Goal: Task Accomplishment & Management: Use online tool/utility

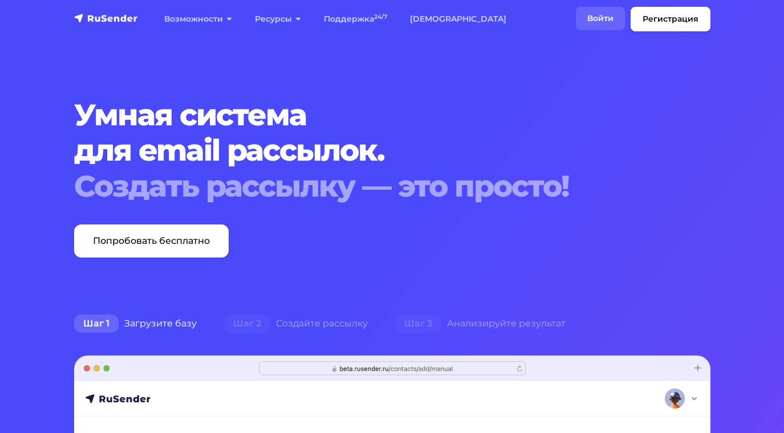
click at [598, 18] on link "Войти" at bounding box center [600, 18] width 49 height 23
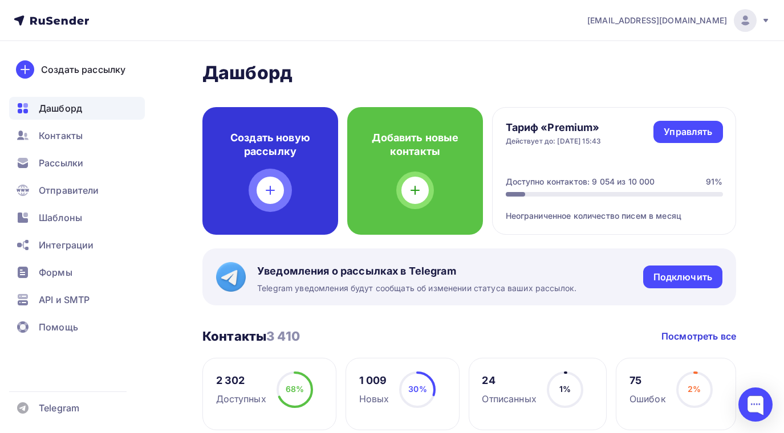
click at [263, 193] on div at bounding box center [270, 190] width 27 height 27
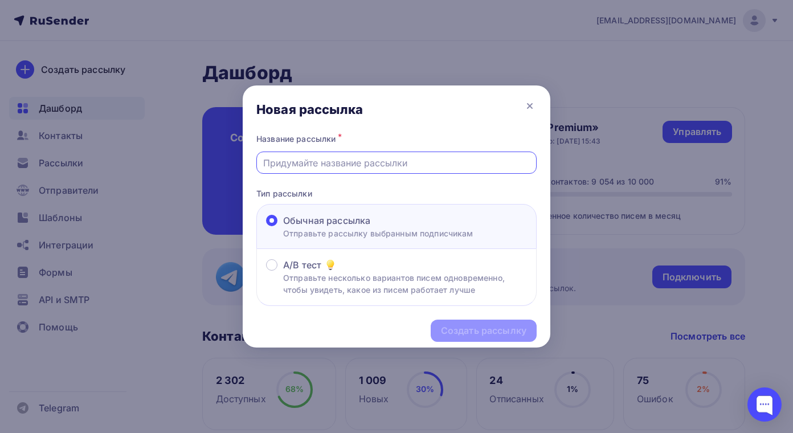
click at [352, 160] on input "text" at bounding box center [396, 163] width 267 height 14
type input "Лучшие цены!"
click at [471, 332] on div "Создать рассылку" at bounding box center [484, 330] width 86 height 13
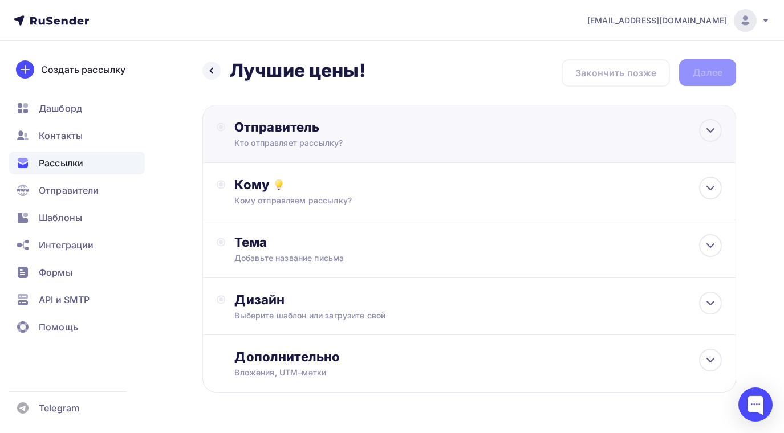
click at [263, 129] on div "Отправитель" at bounding box center [357, 127] width 247 height 16
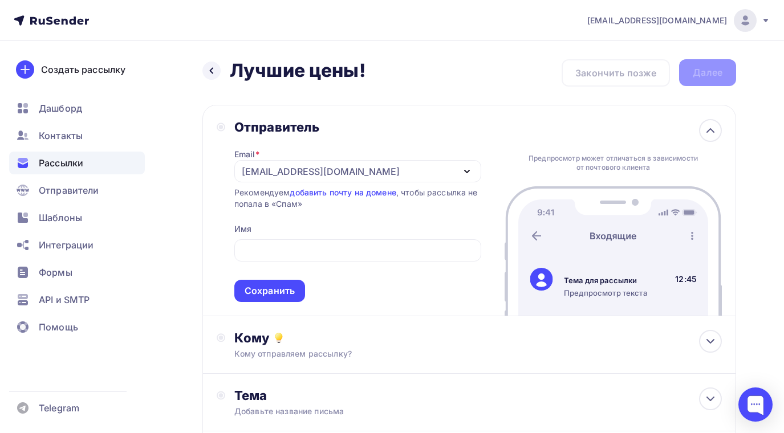
click at [169, 178] on div "Назад Лучшие цены! Лучшие цены! Закончить позже Далее Отправитель Email * sende…" at bounding box center [392, 330] width 784 height 579
click at [261, 291] on div "Сохранить" at bounding box center [270, 290] width 50 height 13
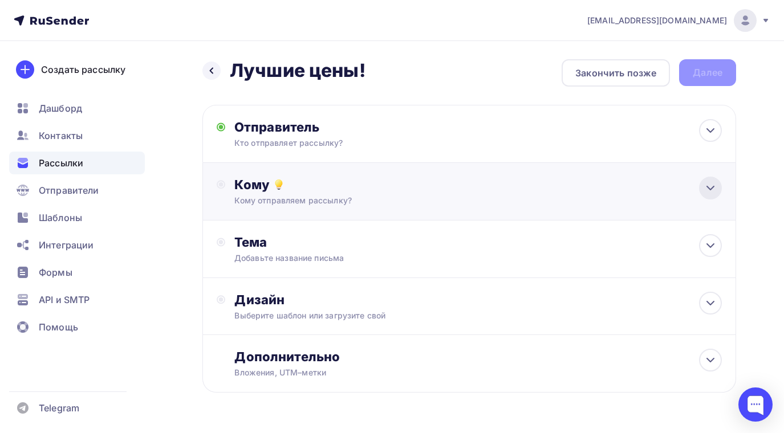
click at [714, 188] on icon at bounding box center [710, 188] width 14 height 14
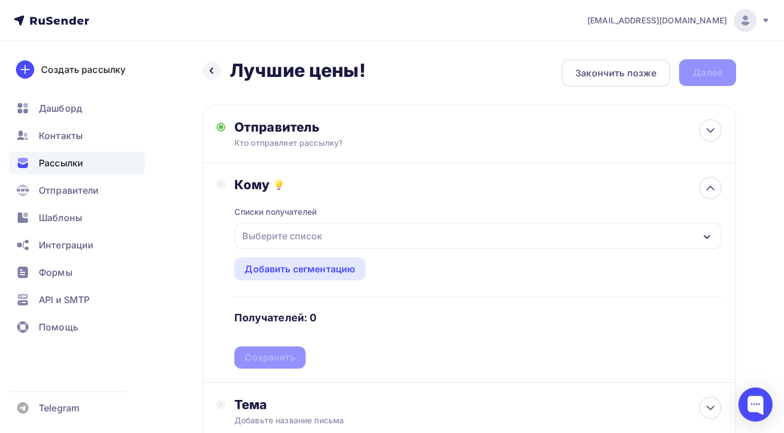
click at [707, 238] on icon "button" at bounding box center [706, 237] width 6 height 4
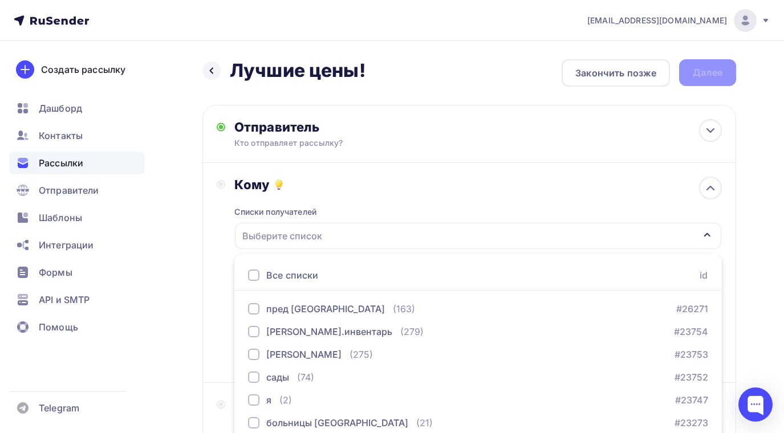
scroll to position [116, 0]
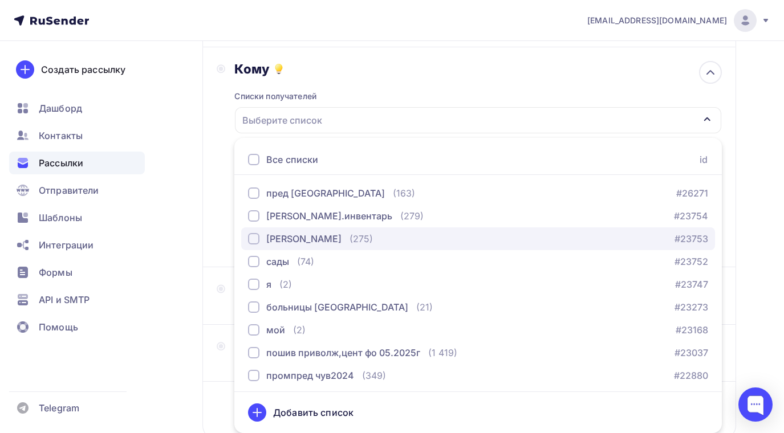
click at [252, 235] on div "button" at bounding box center [253, 238] width 11 height 11
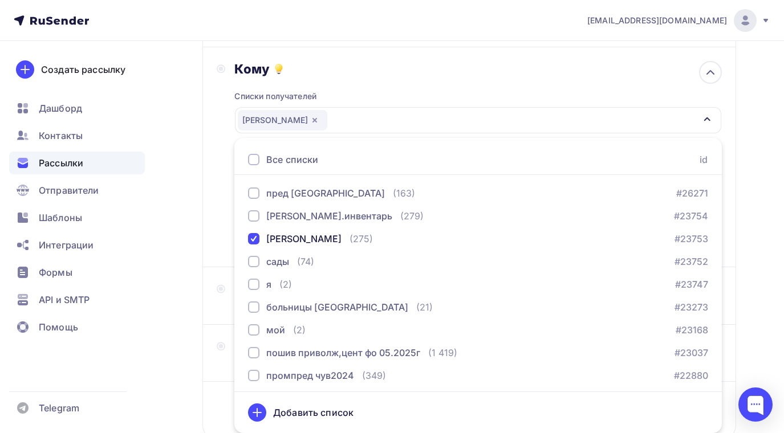
click at [193, 306] on div "Назад Лучшие цены! Лучшие цены! Закончить позже Далее Отправитель Кто отправляе…" at bounding box center [392, 219] width 784 height 588
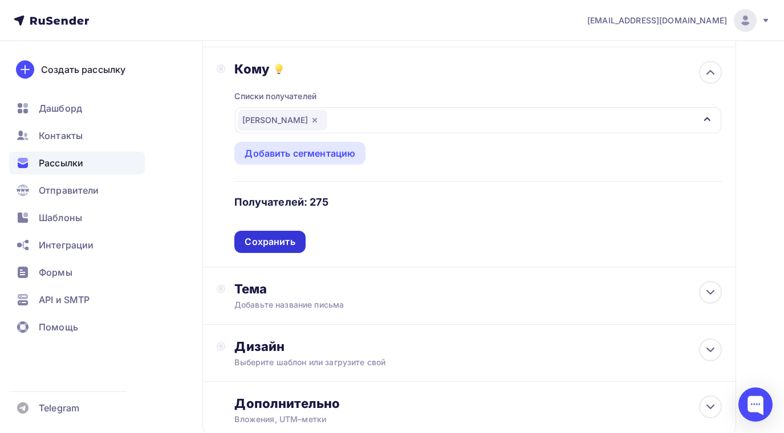
click at [272, 251] on div "Сохранить" at bounding box center [269, 242] width 71 height 22
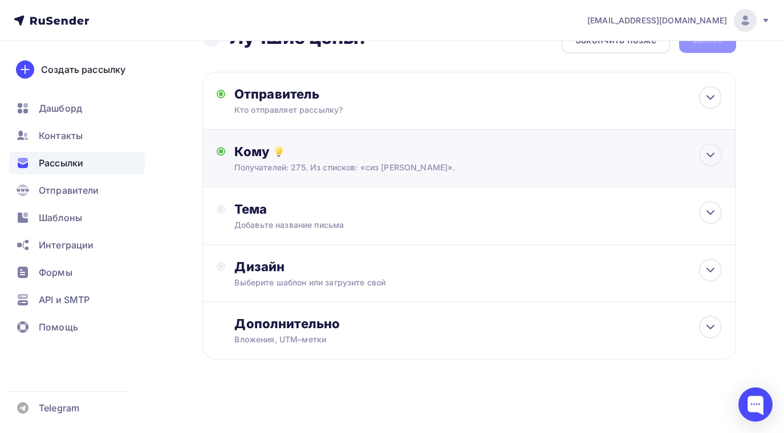
scroll to position [33, 0]
click at [715, 211] on icon at bounding box center [710, 213] width 14 height 14
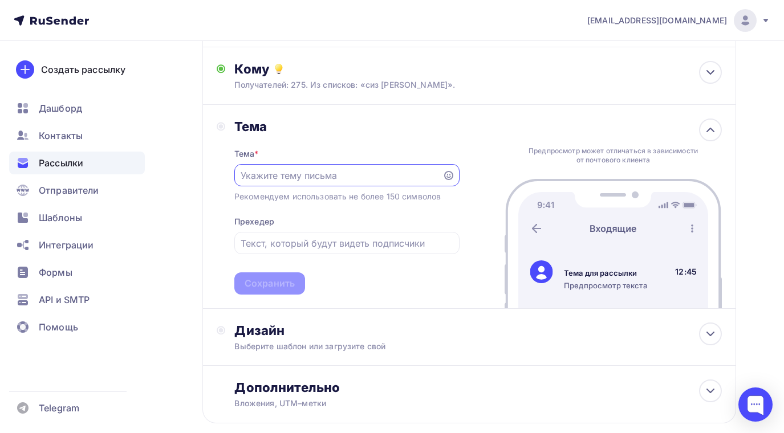
paste input "Влагозащитный костюм"
type input "Влагозащитный костюм"
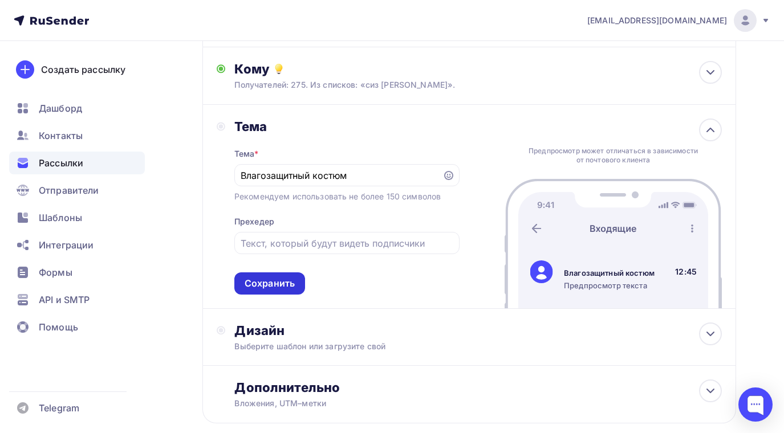
click at [279, 284] on div "Сохранить" at bounding box center [270, 283] width 50 height 13
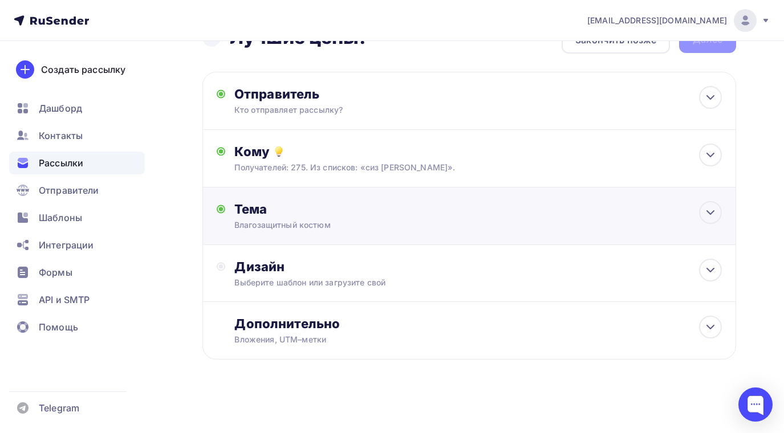
scroll to position [33, 0]
click at [712, 268] on icon at bounding box center [710, 270] width 14 height 14
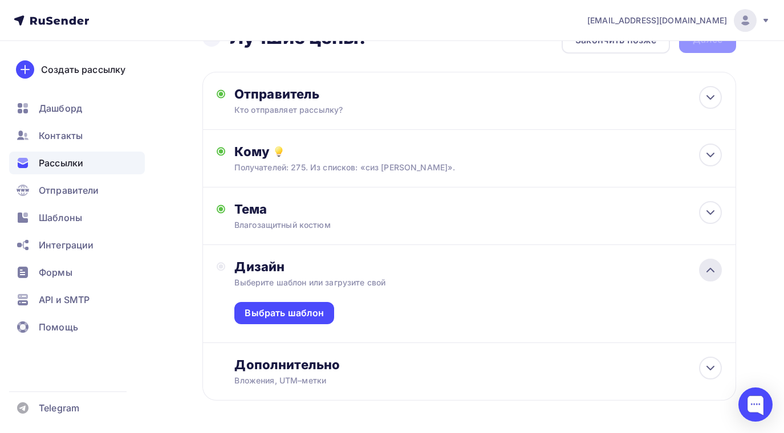
scroll to position [74, 0]
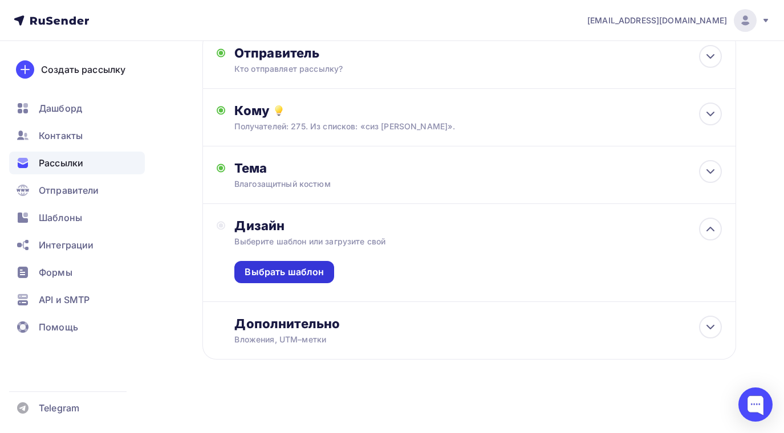
click at [308, 270] on div "Выбрать шаблон" at bounding box center [284, 272] width 79 height 13
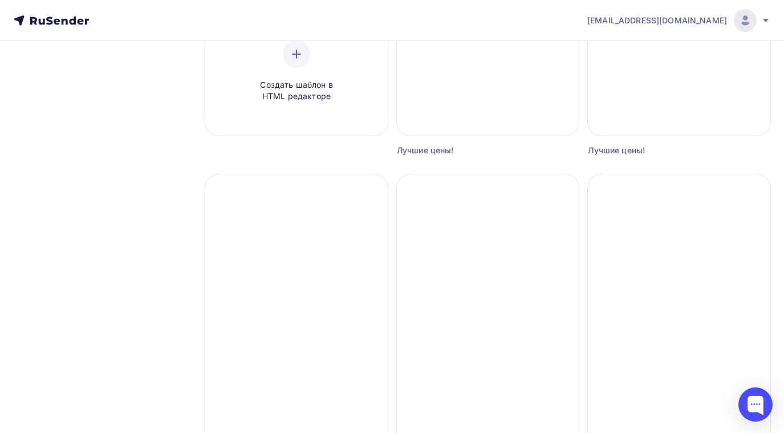
scroll to position [399, 0]
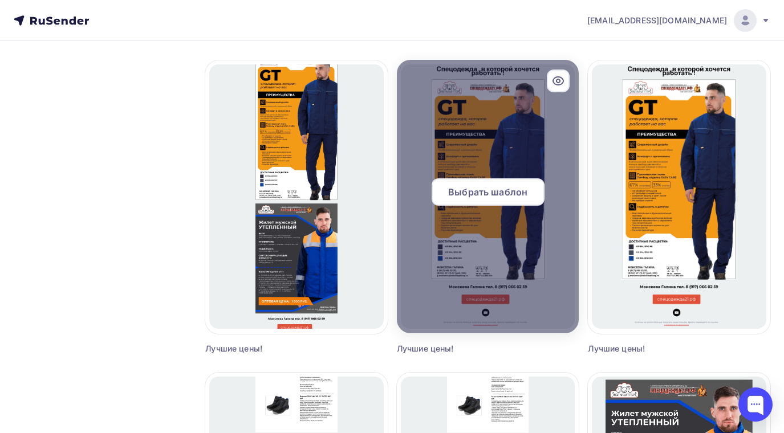
click at [487, 190] on span "Выбрать шаблон" at bounding box center [487, 192] width 79 height 14
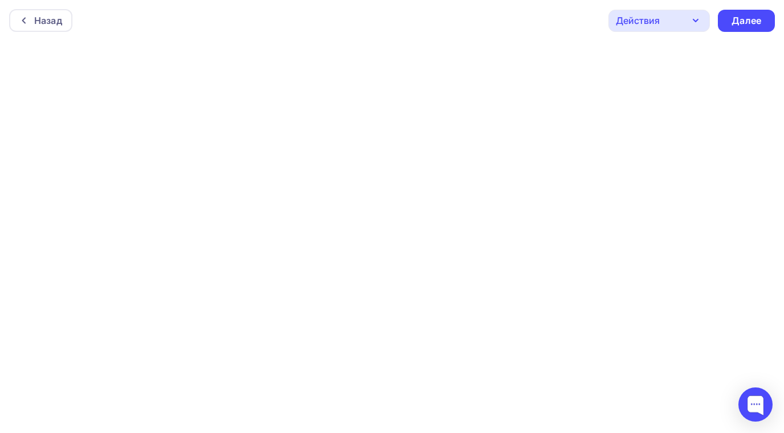
scroll to position [3, 0]
click at [695, 15] on icon "button" at bounding box center [696, 18] width 14 height 14
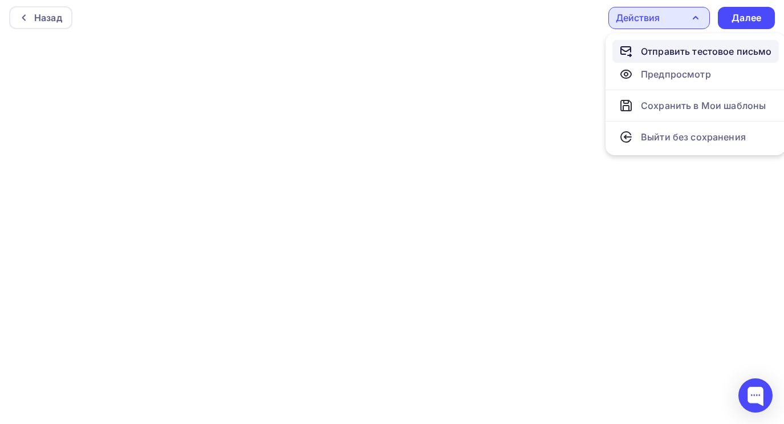
click at [661, 50] on div "Отправить тестовое письмо" at bounding box center [706, 51] width 131 height 14
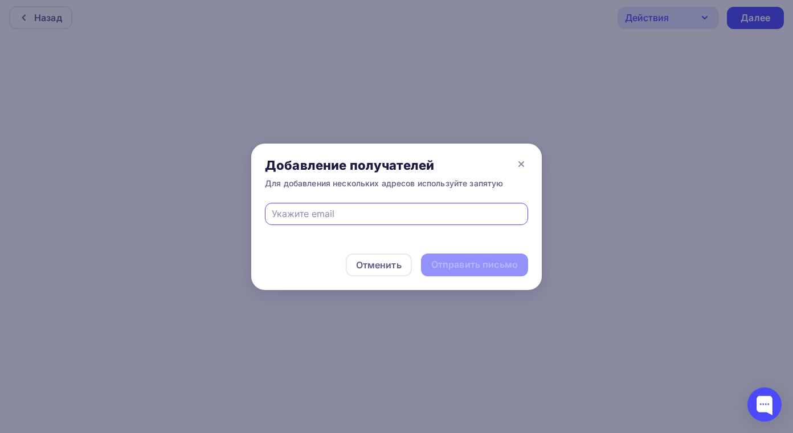
type input "office2@tekstilopttorg.ru"
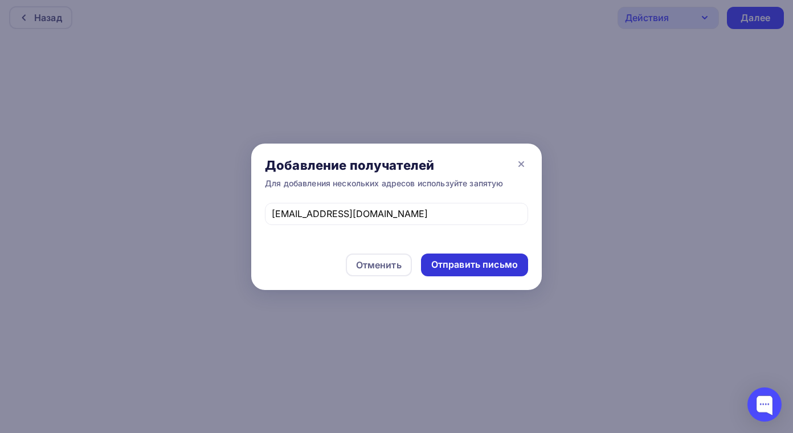
click at [453, 266] on div "Отправить письмо" at bounding box center [475, 264] width 87 height 13
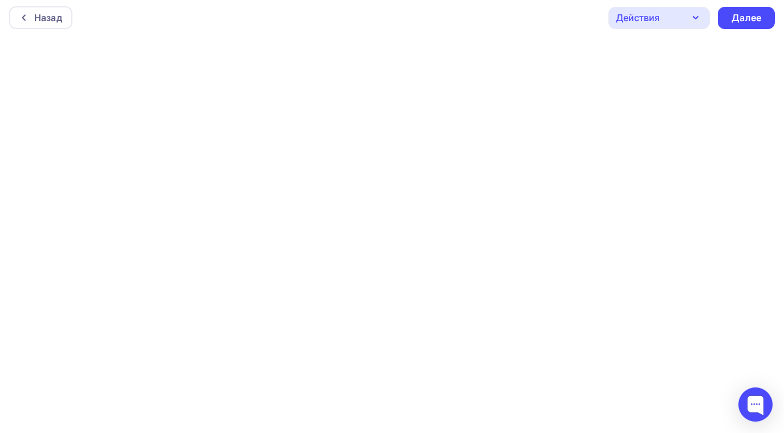
click at [694, 19] on icon "button" at bounding box center [696, 18] width 14 height 14
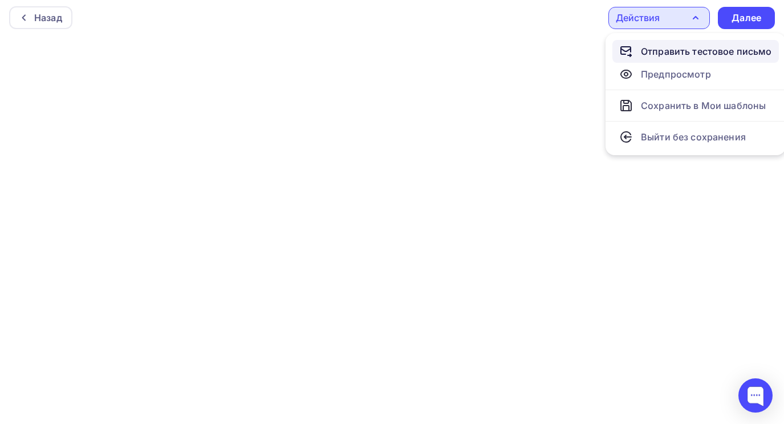
click at [665, 53] on div "Отправить тестовое письмо" at bounding box center [706, 51] width 131 height 14
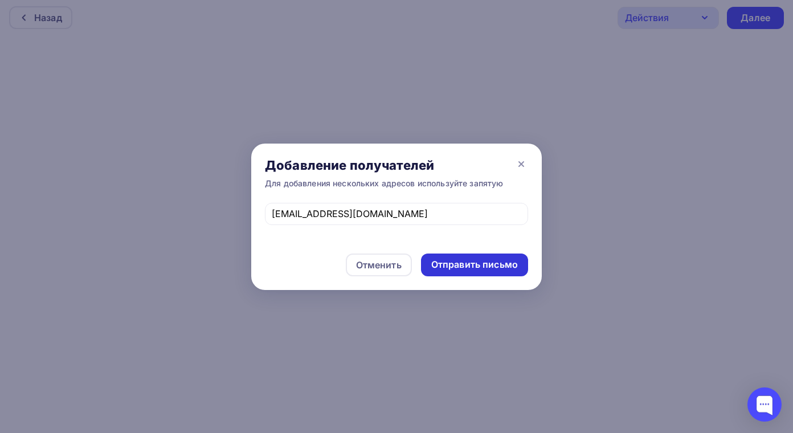
click at [495, 264] on div "Отправить письмо" at bounding box center [475, 264] width 87 height 13
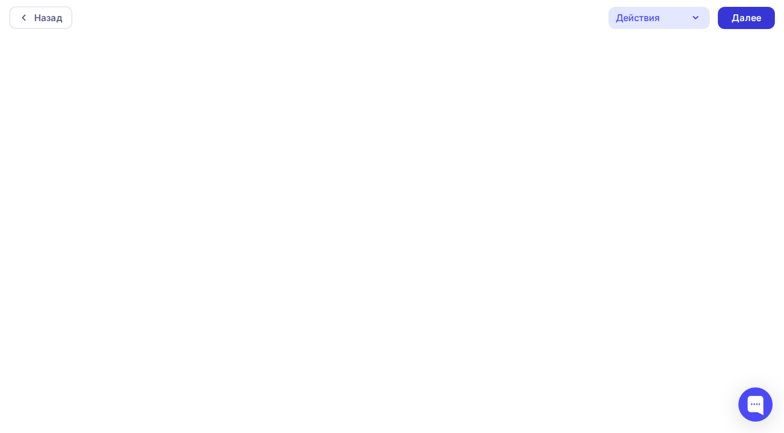
click at [758, 16] on div "Далее" at bounding box center [746, 17] width 30 height 13
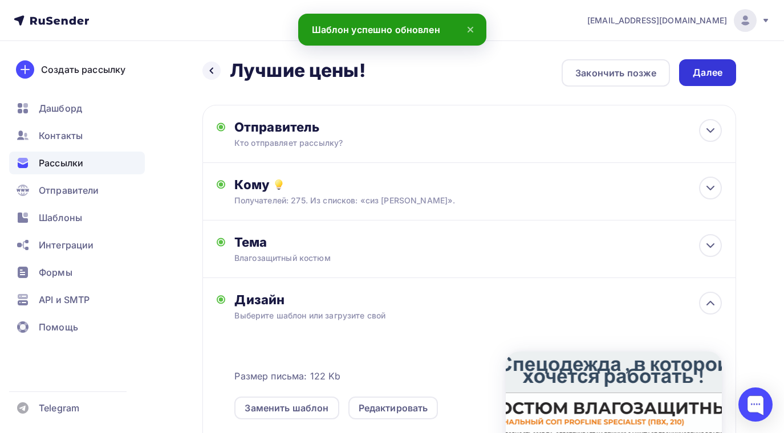
click at [715, 70] on div "Далее" at bounding box center [708, 72] width 30 height 13
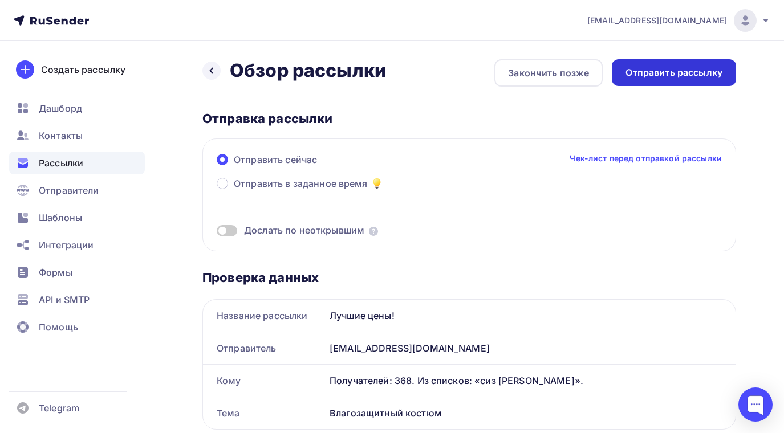
click at [671, 72] on div "Отправить рассылку" at bounding box center [673, 72] width 97 height 13
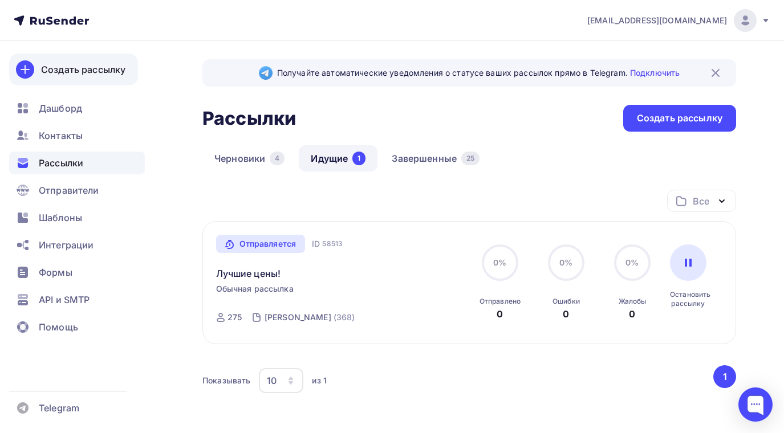
click at [56, 66] on div "Создать рассылку" at bounding box center [83, 70] width 84 height 14
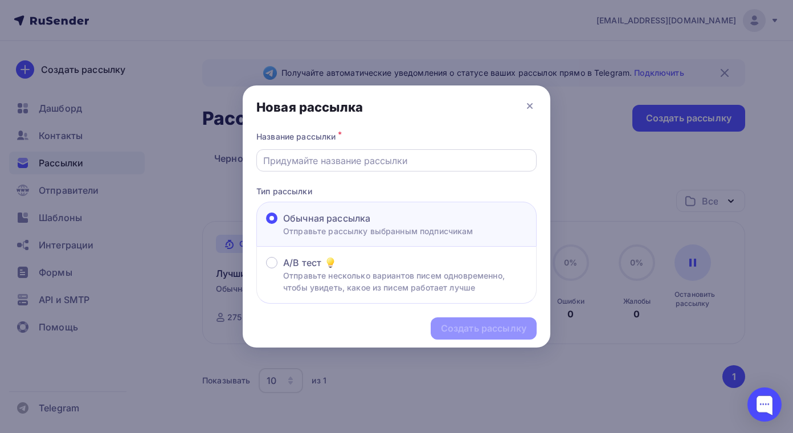
click at [355, 159] on input "text" at bounding box center [396, 161] width 267 height 14
type input "Лучшие цены!"
click at [470, 333] on div "Создать рассылку" at bounding box center [484, 328] width 86 height 13
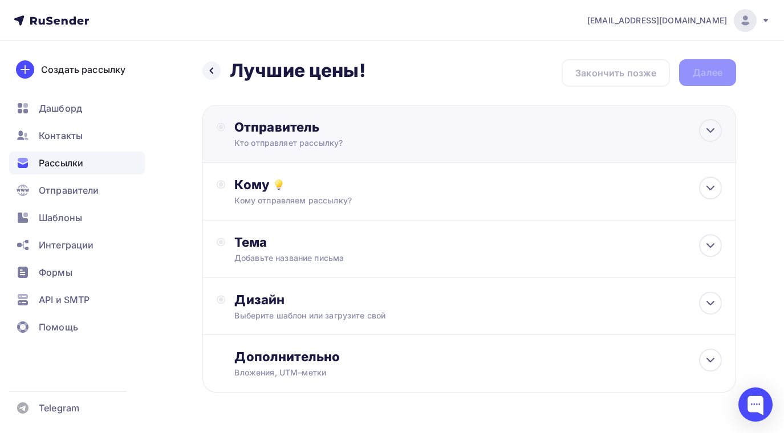
click at [331, 133] on div "Отправитель" at bounding box center [357, 127] width 247 height 16
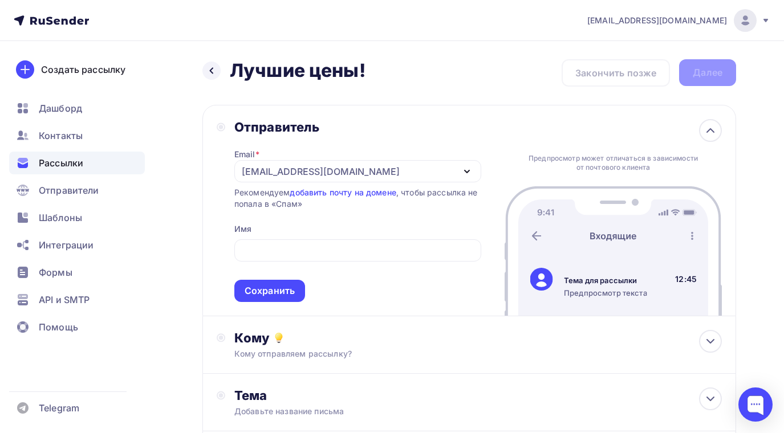
click at [193, 184] on div "Назад Лучшие цены! Лучшие цены! Закончить позже Далее Отправитель Email * sende…" at bounding box center [392, 330] width 784 height 579
click at [271, 293] on div "Сохранить" at bounding box center [270, 290] width 50 height 13
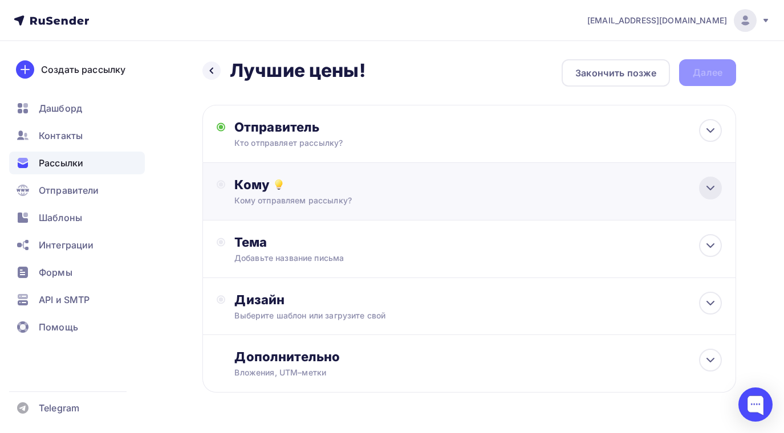
click at [709, 190] on icon at bounding box center [710, 188] width 14 height 14
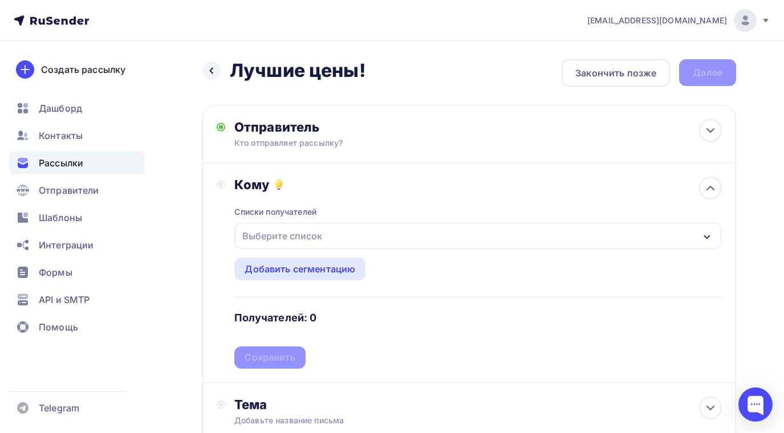
click at [710, 236] on icon "button" at bounding box center [706, 237] width 9 height 9
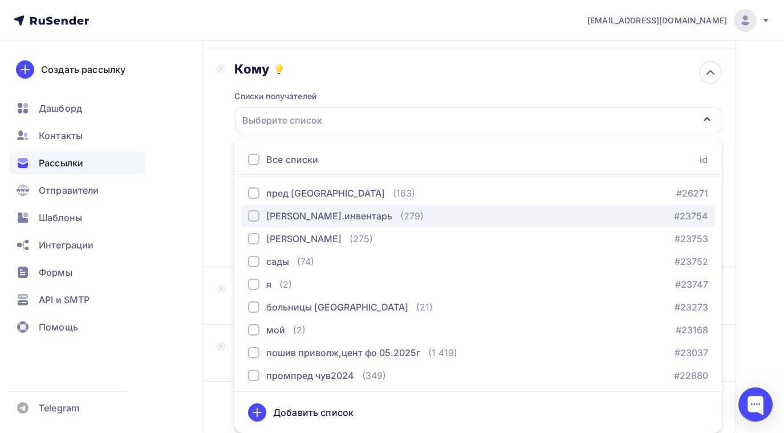
click at [255, 219] on div "button" at bounding box center [253, 215] width 11 height 11
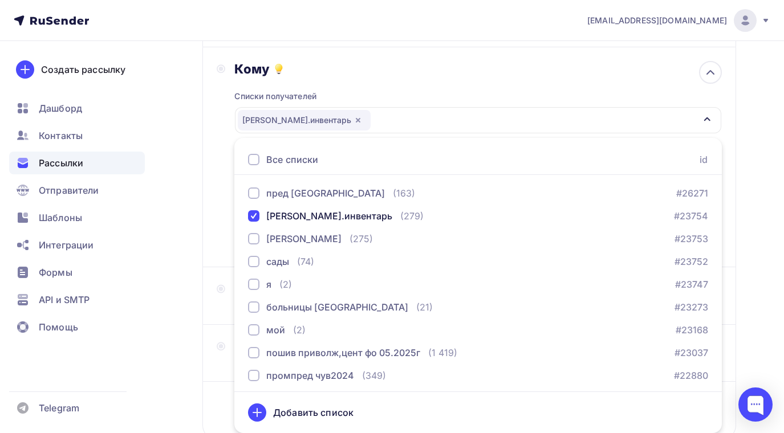
click at [189, 317] on div "Назад Лучшие цены! Лучшие цены! Закончить позже Далее Отправитель Кто отправляе…" at bounding box center [392, 219] width 784 height 588
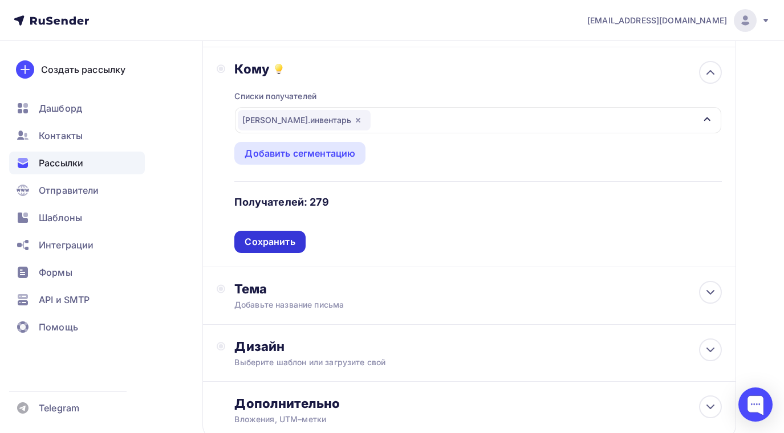
click at [278, 249] on div "Сохранить" at bounding box center [269, 242] width 71 height 22
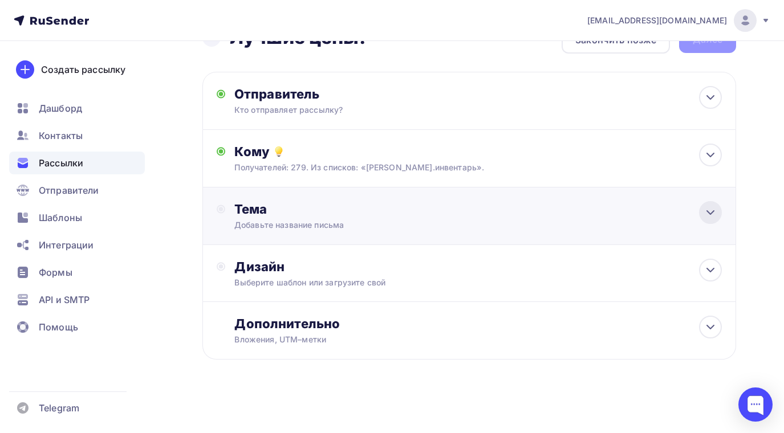
click at [713, 214] on icon at bounding box center [710, 213] width 14 height 14
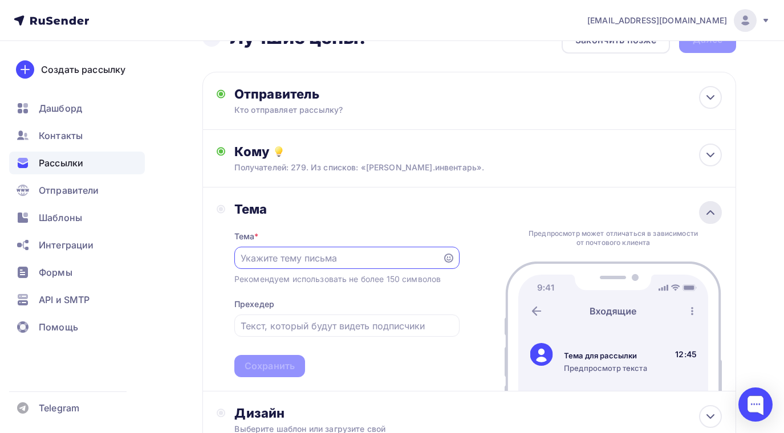
scroll to position [116, 0]
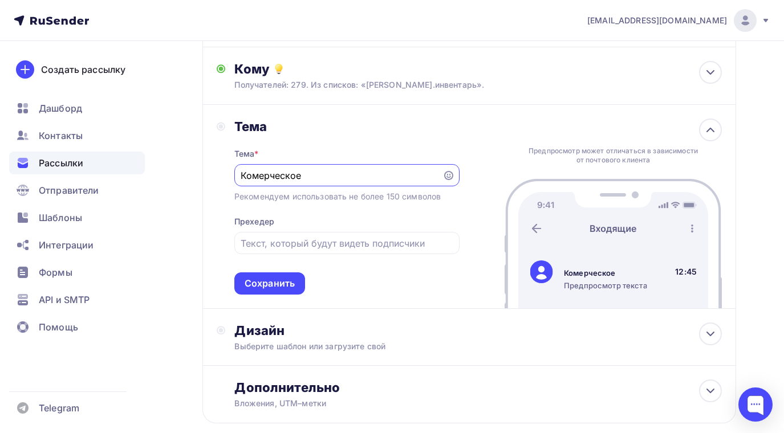
click at [251, 177] on input "Комерческое" at bounding box center [338, 176] width 195 height 14
click at [323, 182] on div "Коммерческое" at bounding box center [346, 175] width 225 height 22
click at [321, 176] on input "Коммерческое" at bounding box center [338, 176] width 195 height 14
type input "Коммерческое предложение на укрывные материалы"
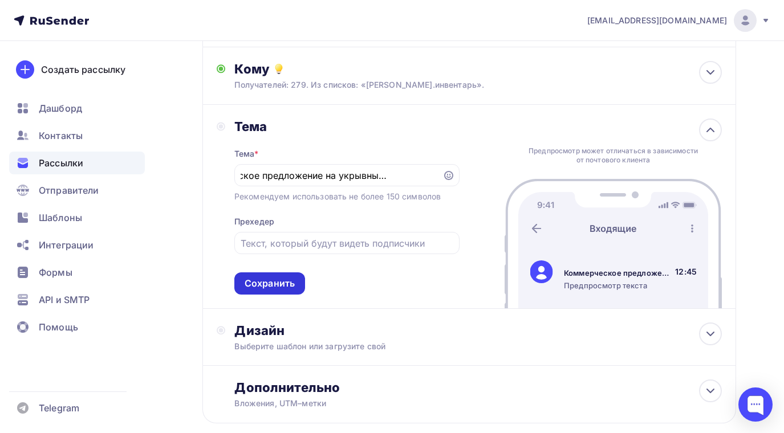
click at [282, 282] on div "Сохранить" at bounding box center [270, 283] width 50 height 13
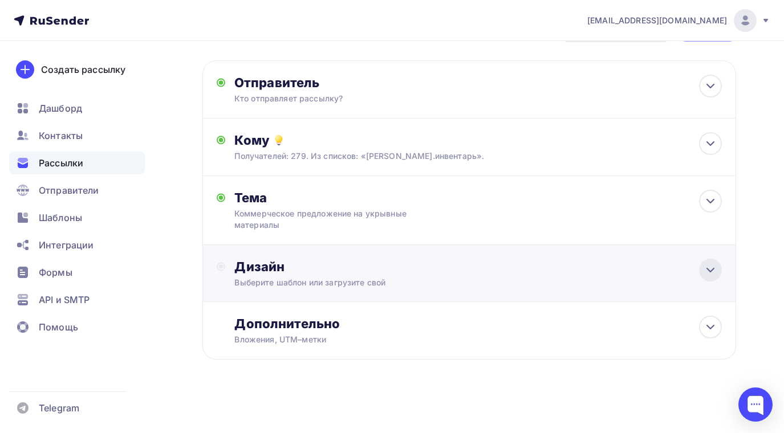
click at [709, 271] on icon at bounding box center [710, 269] width 7 height 3
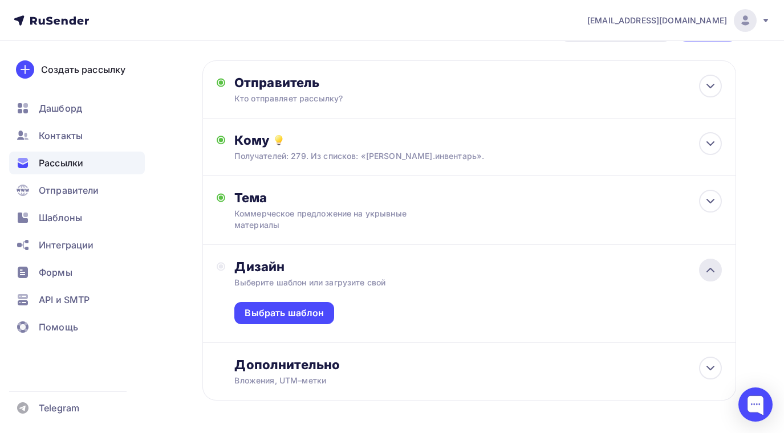
scroll to position [86, 0]
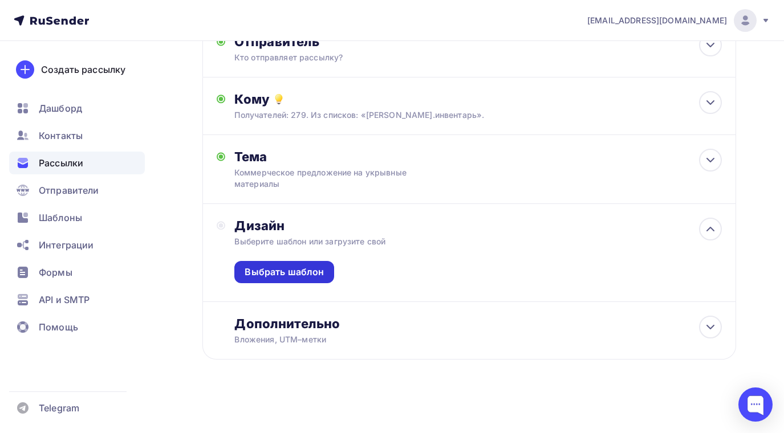
click at [298, 272] on div "Выбрать шаблон" at bounding box center [284, 272] width 79 height 13
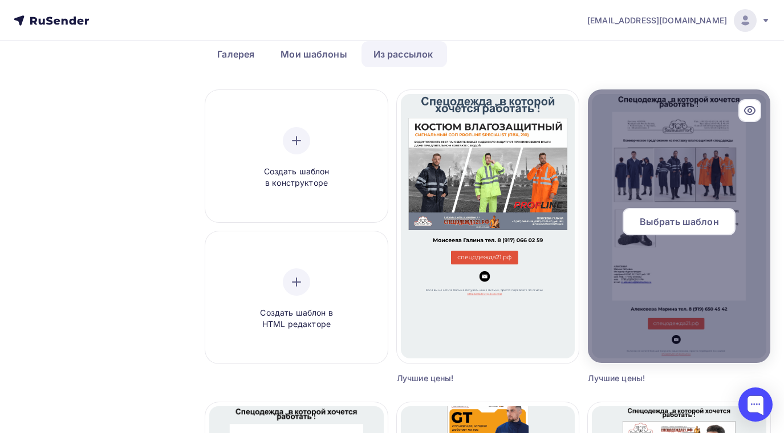
scroll to position [114, 0]
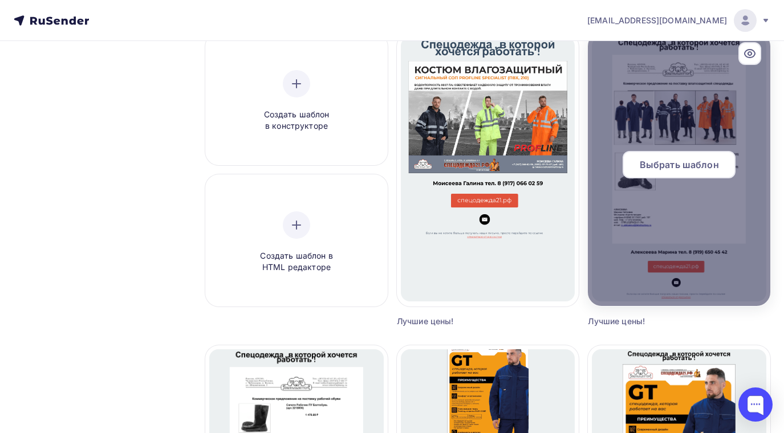
click at [670, 170] on span "Выбрать шаблон" at bounding box center [679, 165] width 79 height 14
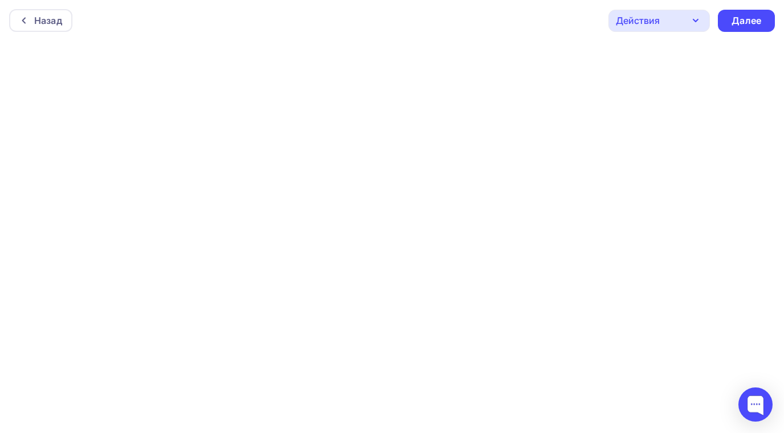
click at [697, 22] on icon "button" at bounding box center [696, 21] width 14 height 14
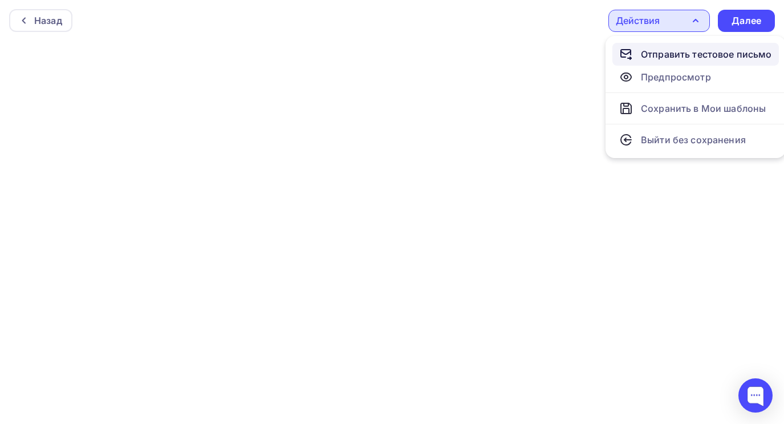
click at [671, 55] on div "Отправить тестовое письмо" at bounding box center [706, 54] width 131 height 14
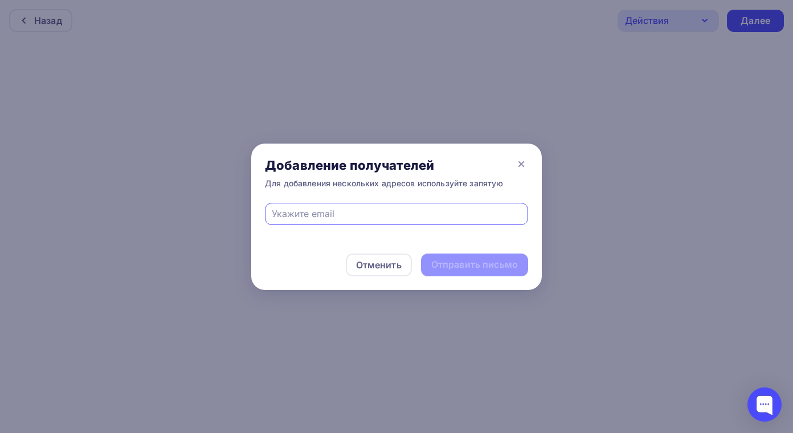
type input "office2@tekstilopttorg.ru"
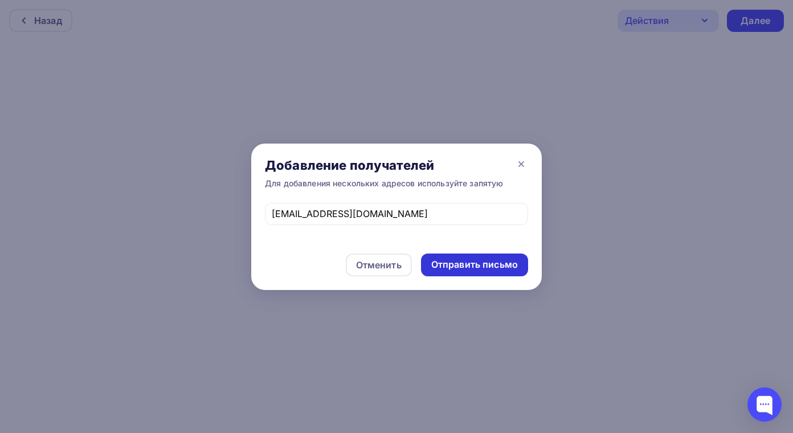
click at [488, 270] on div "Отправить письмо" at bounding box center [475, 264] width 87 height 13
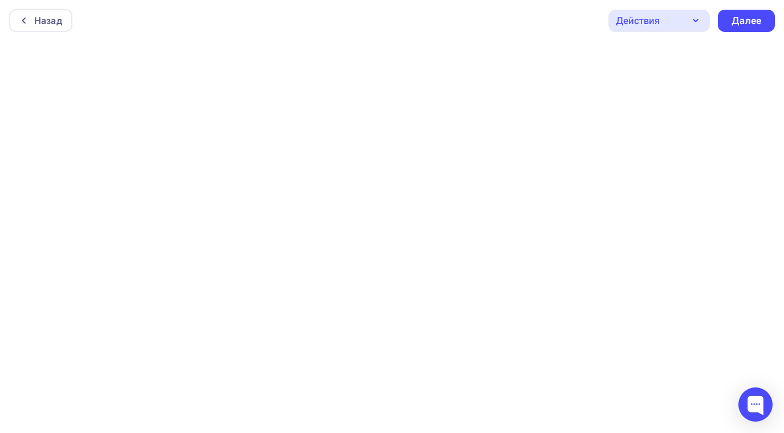
click at [695, 18] on icon "button" at bounding box center [696, 21] width 14 height 14
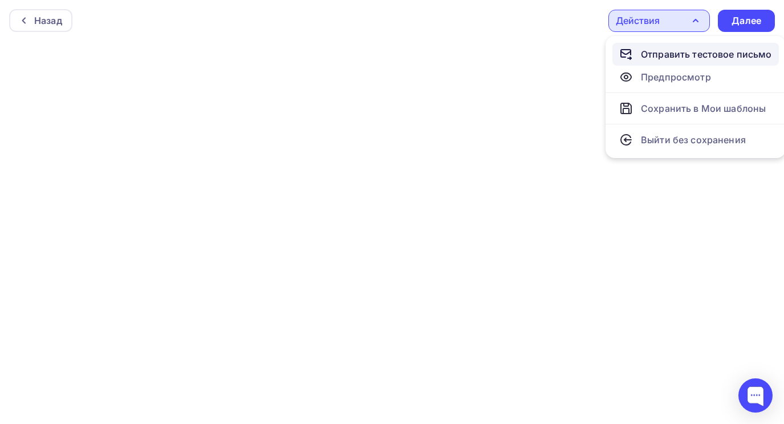
click at [677, 52] on div "Отправить тестовое письмо" at bounding box center [706, 54] width 131 height 14
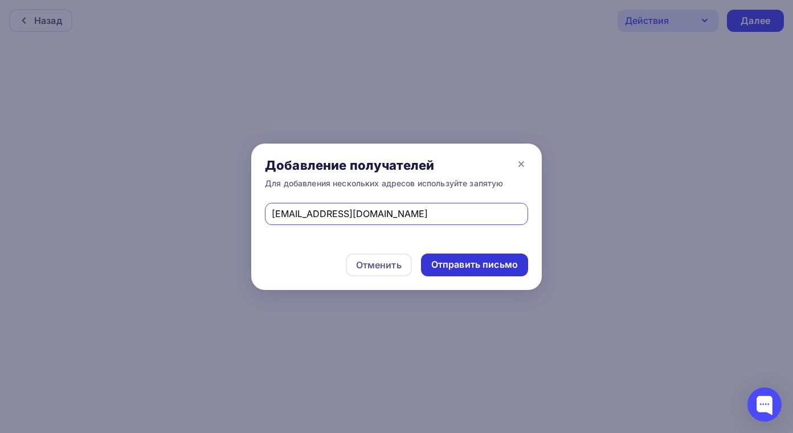
click at [447, 260] on div "Отправить письмо" at bounding box center [475, 264] width 87 height 13
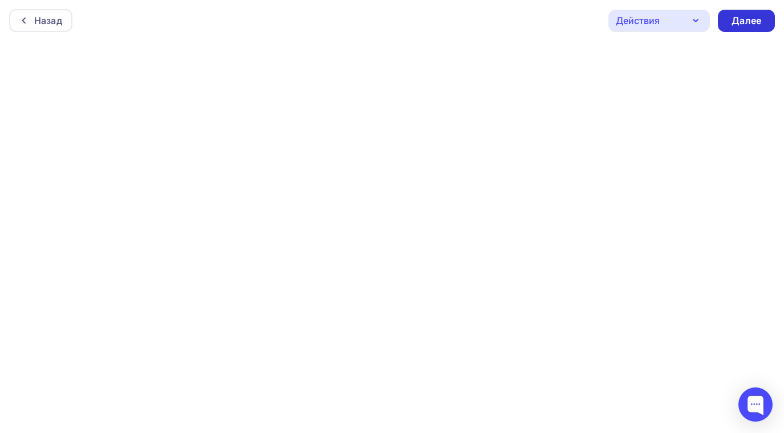
click at [745, 21] on div "Далее" at bounding box center [746, 20] width 30 height 13
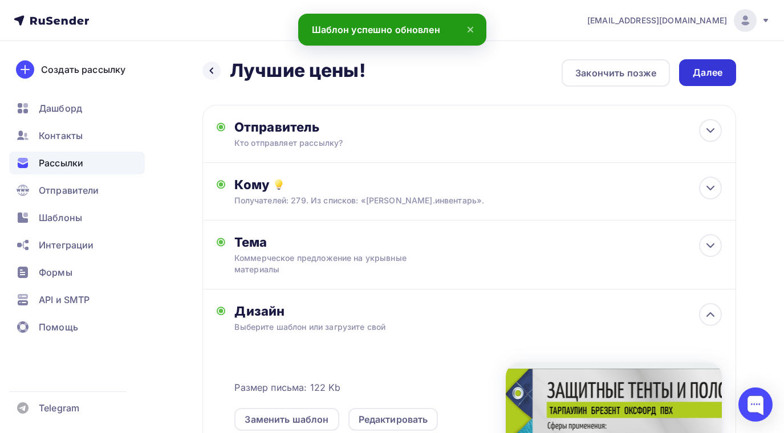
click at [698, 72] on div "Далее" at bounding box center [708, 72] width 30 height 13
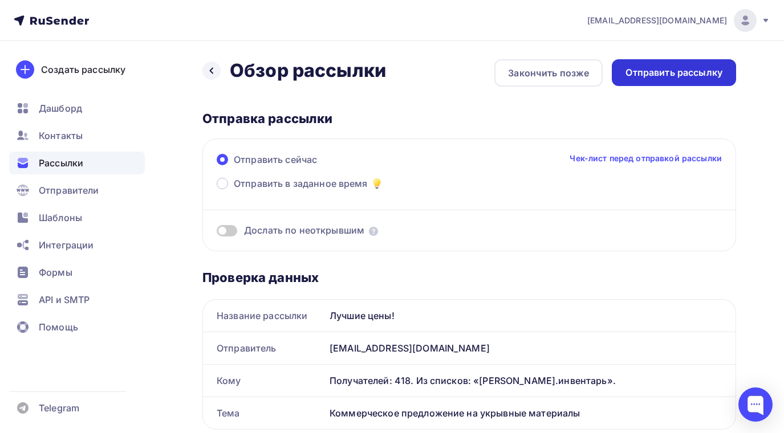
click at [661, 71] on div "Отправить рассылку" at bounding box center [673, 72] width 97 height 13
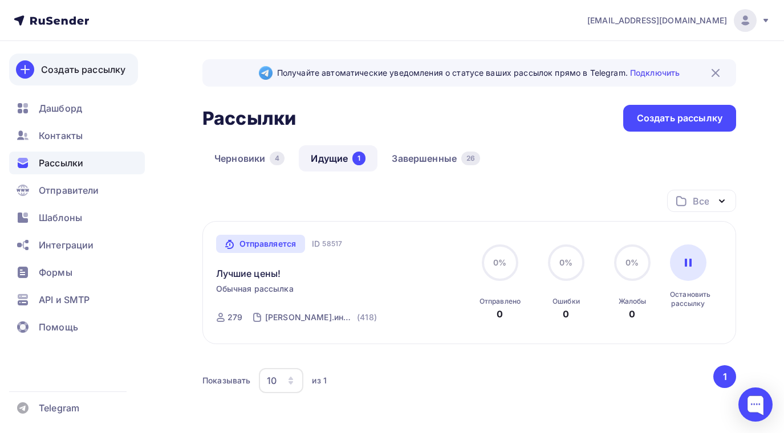
click at [63, 66] on div "Создать рассылку" at bounding box center [83, 70] width 84 height 14
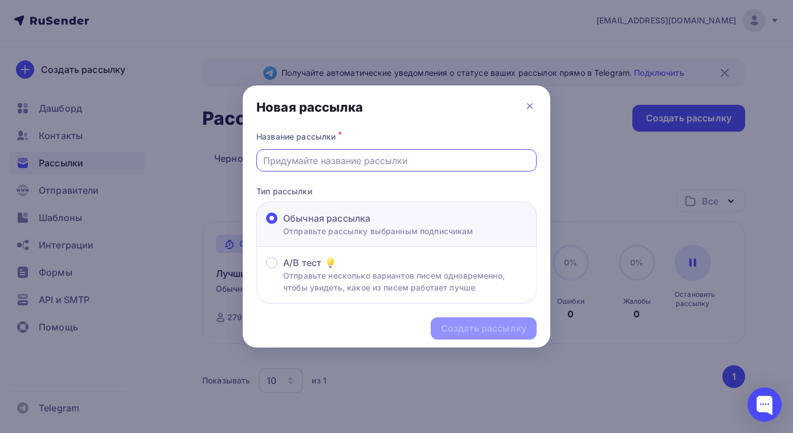
click at [311, 158] on input "text" at bounding box center [396, 161] width 267 height 14
type input "Лучшие цены!"
click at [468, 324] on div "Создать рассылку" at bounding box center [484, 328] width 86 height 13
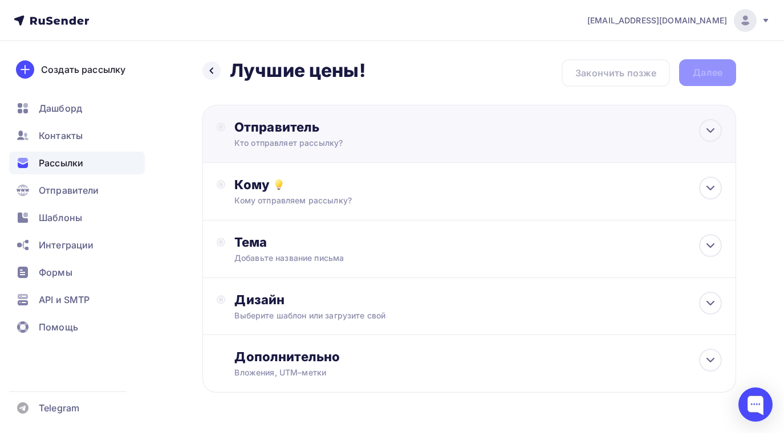
click at [221, 129] on circle at bounding box center [221, 127] width 4 height 4
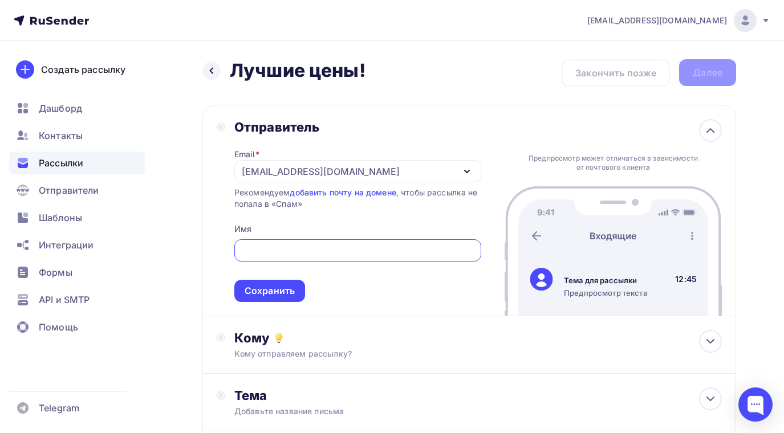
click at [176, 222] on div "Назад Лучшие цены! Лучшие цены! Закончить позже Далее Отправитель Email * sende…" at bounding box center [392, 330] width 784 height 579
click at [294, 290] on div "Сохранить" at bounding box center [270, 290] width 50 height 13
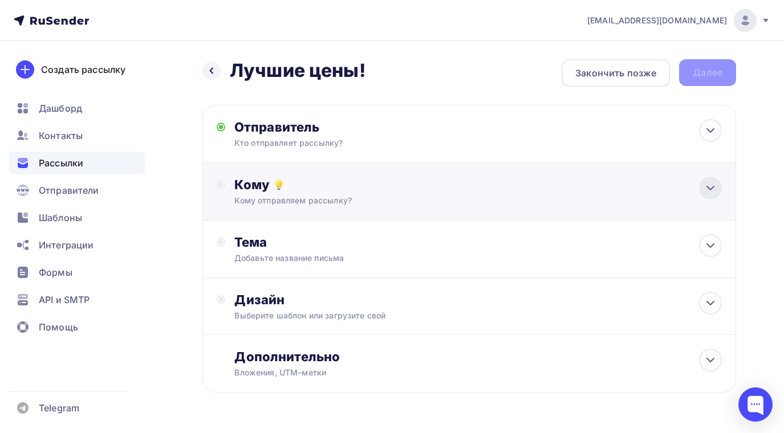
click at [712, 190] on icon at bounding box center [710, 188] width 14 height 14
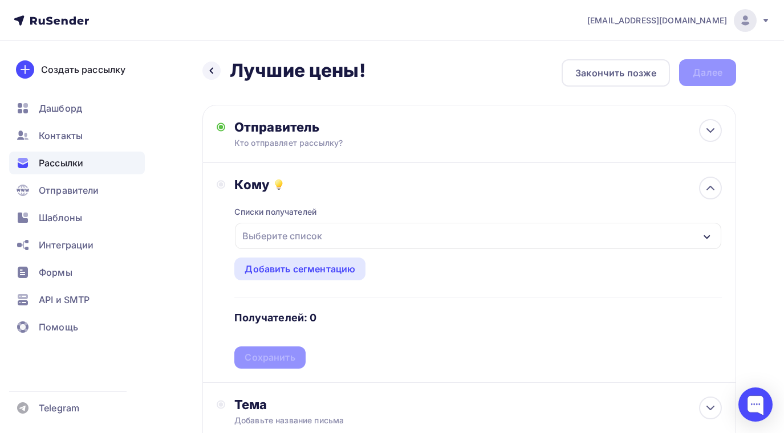
click at [702, 235] on icon "button" at bounding box center [706, 237] width 9 height 9
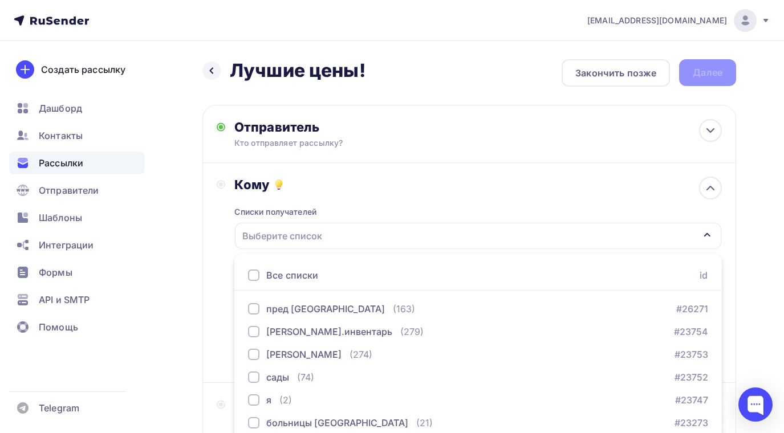
scroll to position [116, 0]
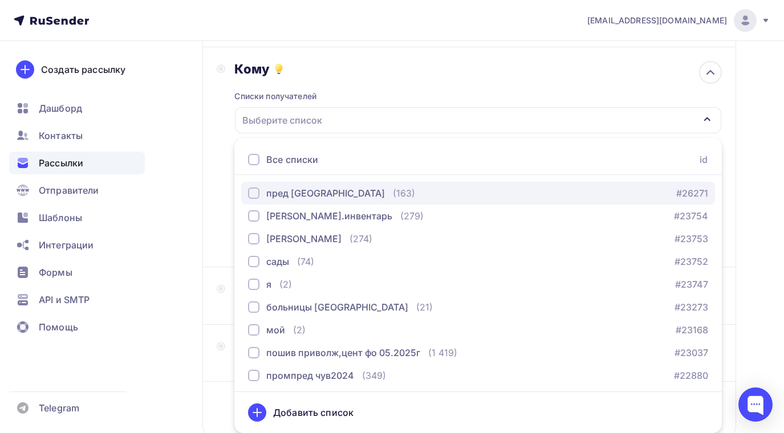
click at [252, 190] on div "button" at bounding box center [253, 193] width 11 height 11
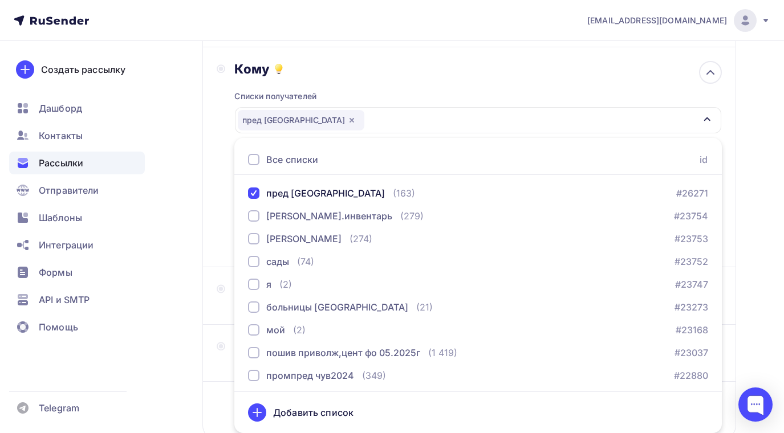
click at [172, 197] on div "Назад Лучшие цены! Лучшие цены! Закончить позже Далее Отправитель Кто отправляе…" at bounding box center [392, 219] width 784 height 588
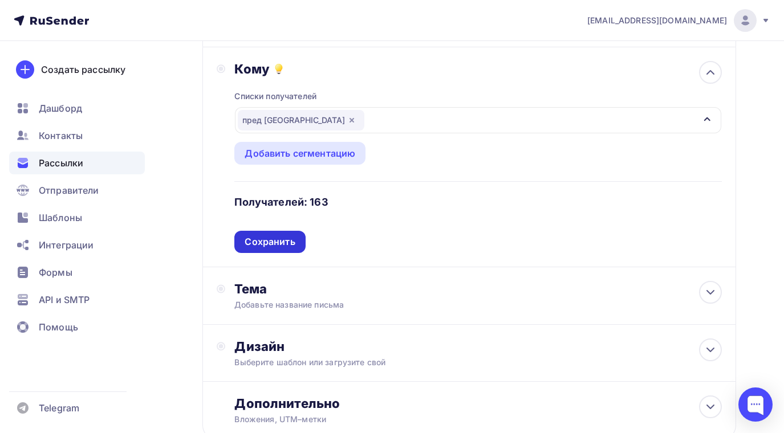
click at [280, 243] on div "Сохранить" at bounding box center [270, 241] width 50 height 13
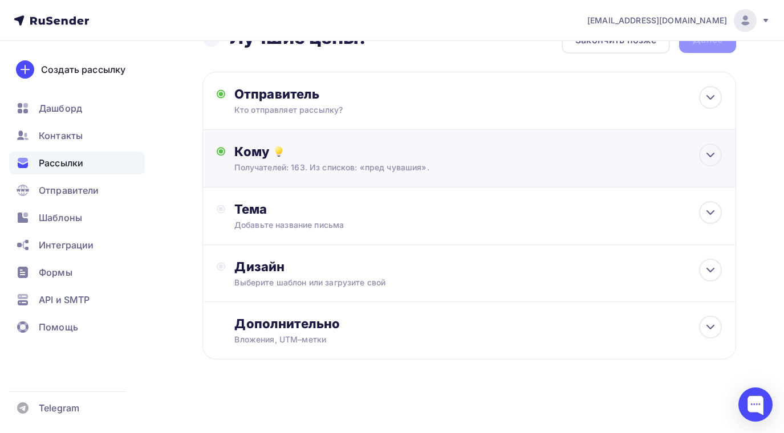
scroll to position [33, 0]
click at [709, 211] on icon at bounding box center [710, 213] width 14 height 14
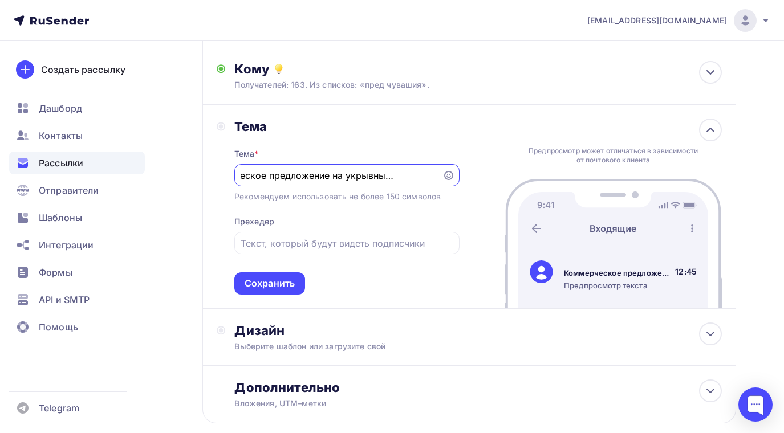
scroll to position [0, 48]
type input "Коммерческое предложение на укрывные материалы"
click at [294, 284] on div "Сохранить" at bounding box center [270, 283] width 50 height 13
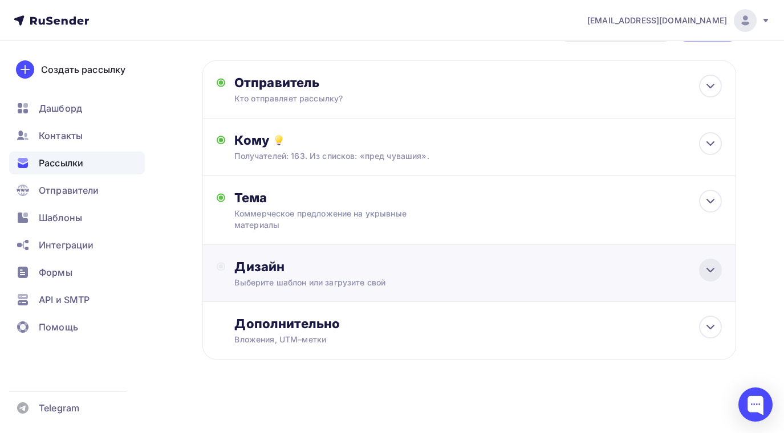
click at [707, 272] on icon at bounding box center [710, 270] width 14 height 14
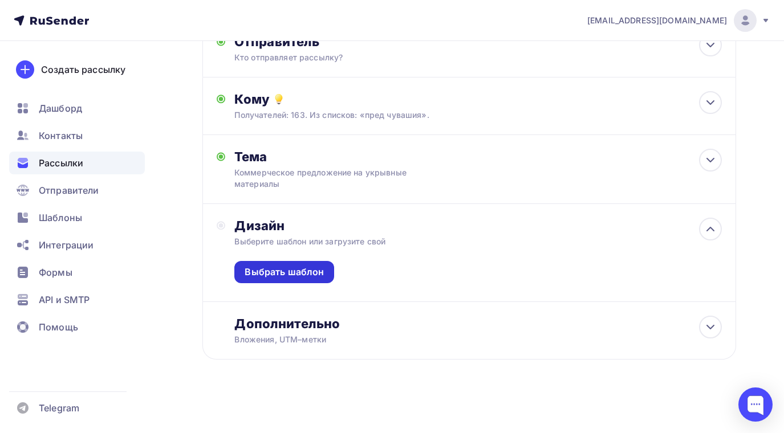
click at [304, 268] on div "Выбрать шаблон" at bounding box center [284, 272] width 79 height 13
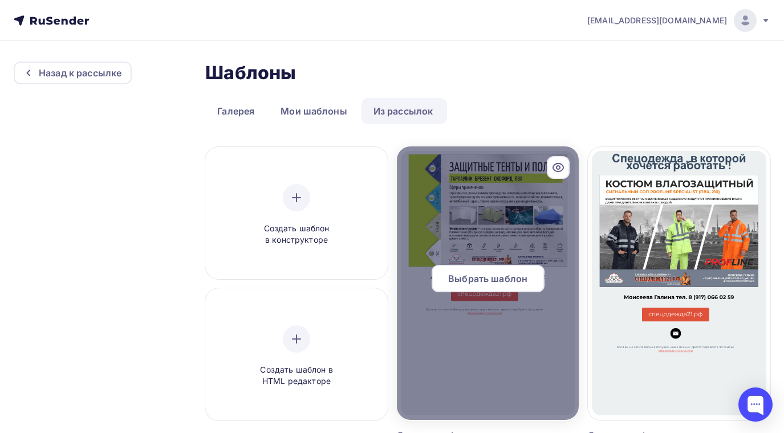
click at [482, 277] on span "Выбрать шаблон" at bounding box center [487, 279] width 79 height 14
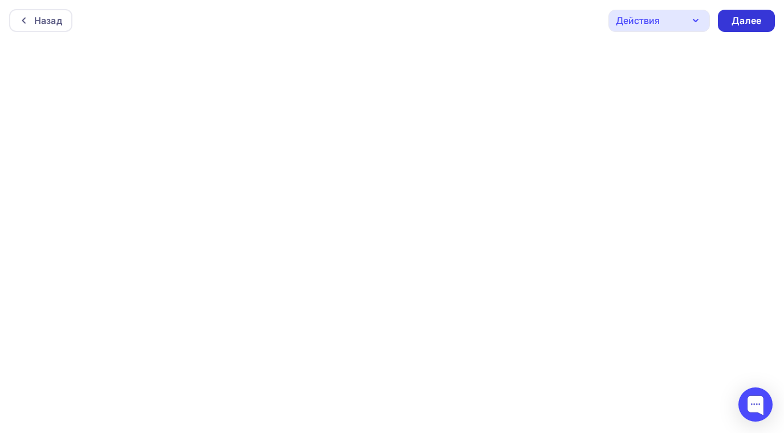
click at [731, 24] on div "Далее" at bounding box center [746, 20] width 30 height 13
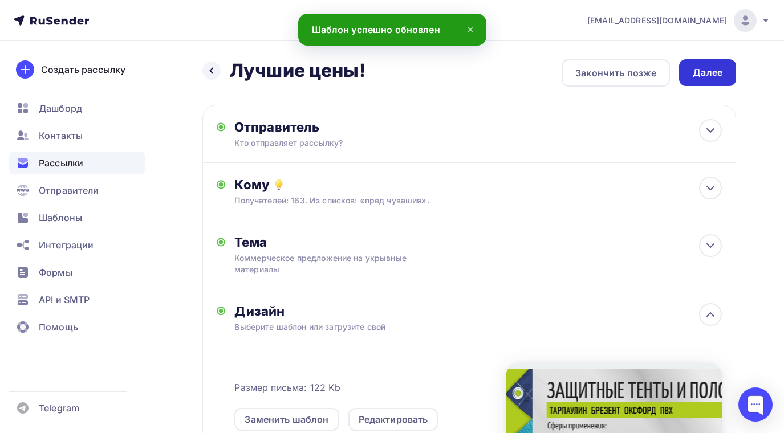
click at [699, 73] on div "Далее" at bounding box center [708, 72] width 30 height 13
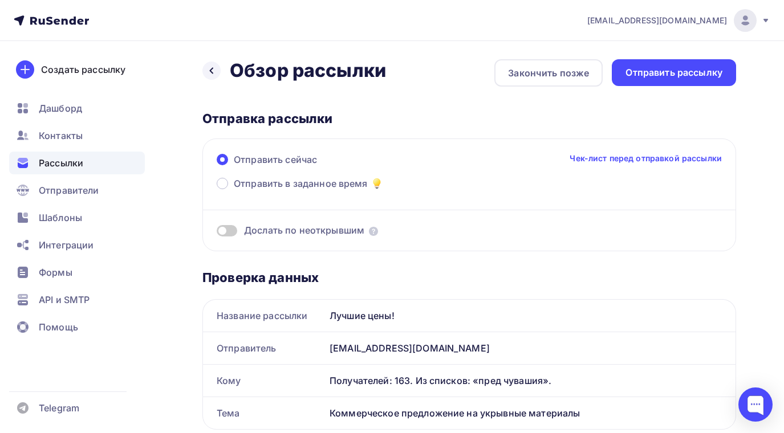
click at [699, 73] on div "Отправить рассылку" at bounding box center [673, 72] width 97 height 13
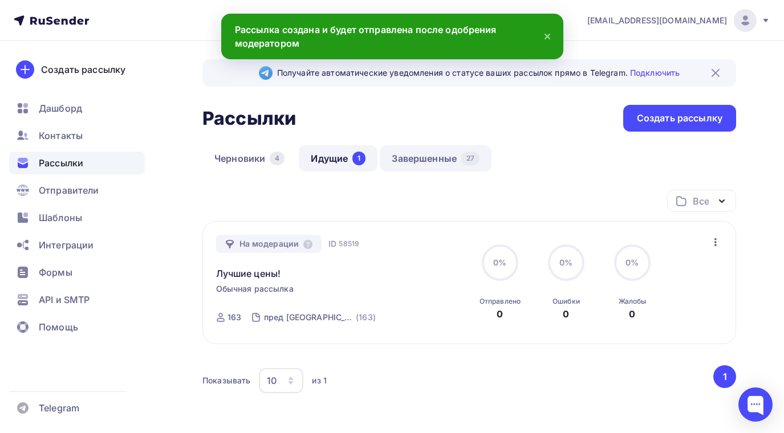
click at [436, 161] on link "Завершенные 27" at bounding box center [436, 158] width 112 height 26
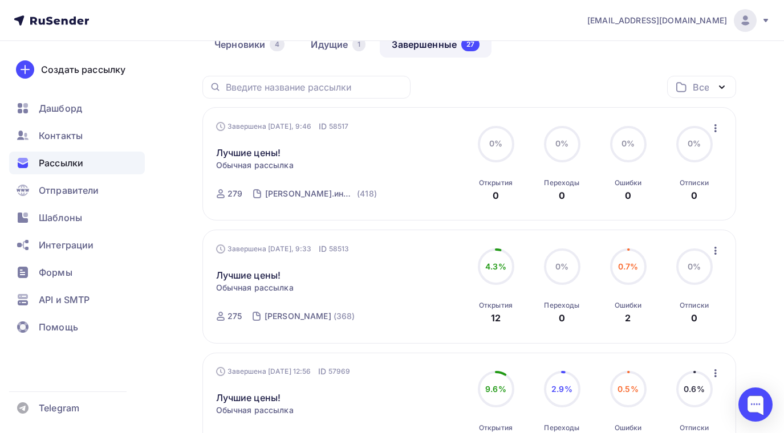
scroll to position [57, 0]
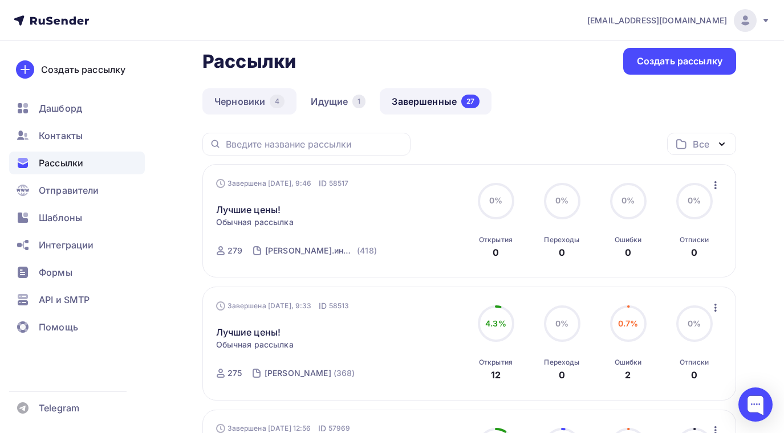
click at [250, 95] on link "Черновики 4" at bounding box center [249, 101] width 94 height 26
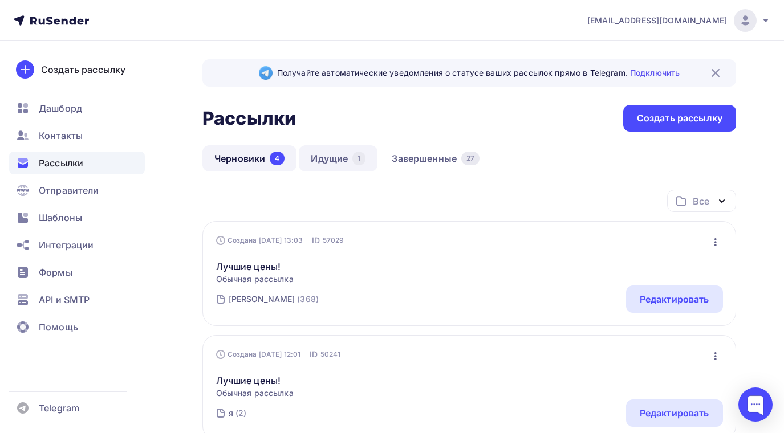
click at [331, 157] on link "Идущие 1" at bounding box center [338, 158] width 79 height 26
